Goal: Task Accomplishment & Management: Manage account settings

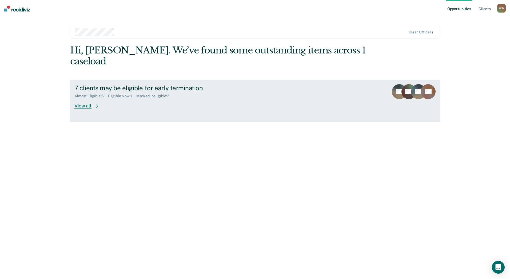
click at [79, 98] on div "View all" at bounding box center [89, 103] width 30 height 10
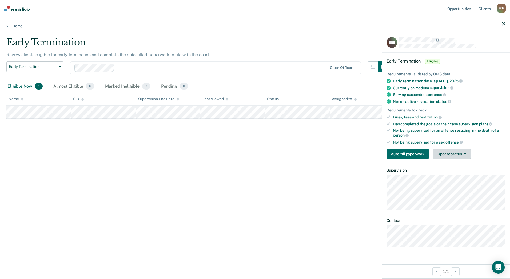
click at [451, 152] on button "Update status" at bounding box center [452, 153] width 38 height 11
click at [452, 178] on button "Mark Ineligible" at bounding box center [459, 175] width 52 height 9
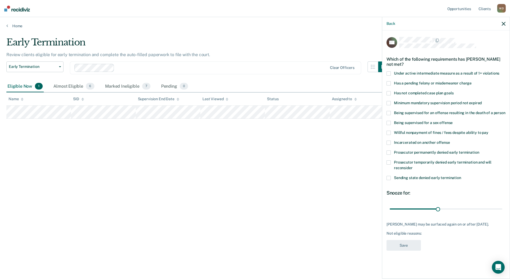
click at [414, 94] on span "Has not completed case plan goals" at bounding box center [424, 93] width 60 height 4
click at [422, 132] on span "Willful nonpayment of fines / fees despite ability to pay" at bounding box center [441, 132] width 94 height 4
click at [468, 207] on input "range" at bounding box center [446, 208] width 113 height 9
click at [463, 208] on input "range" at bounding box center [446, 208] width 113 height 9
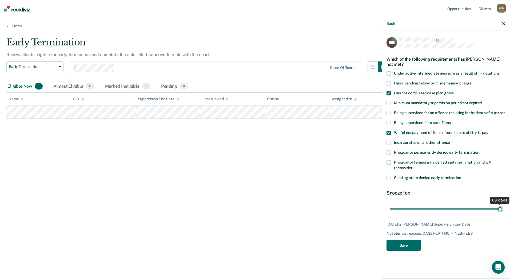
drag, startPoint x: 503, startPoint y: 207, endPoint x: 531, endPoint y: 206, distance: 27.5
type input "69"
click at [502, 206] on input "range" at bounding box center [446, 208] width 113 height 9
click at [402, 246] on button "Save" at bounding box center [404, 245] width 34 height 11
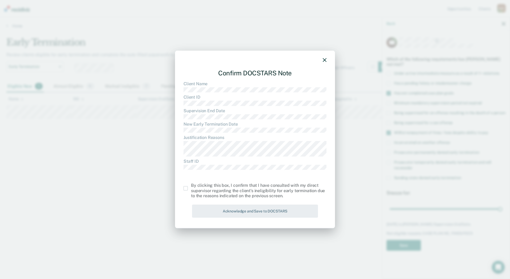
click at [186, 188] on span at bounding box center [186, 188] width 4 height 4
click at [191, 186] on input "checkbox" at bounding box center [191, 186] width 0 height 0
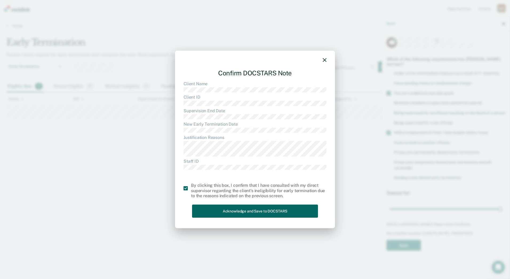
click at [263, 211] on button "Acknowledge and Save to DOCSTARS" at bounding box center [255, 210] width 126 height 13
